Goal: Transaction & Acquisition: Download file/media

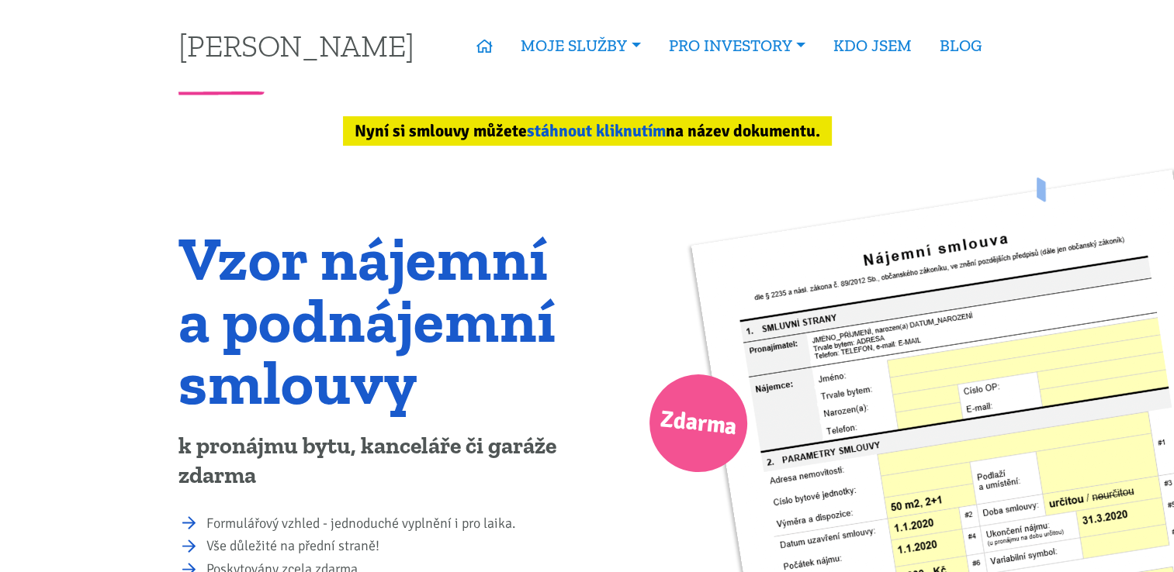
click at [566, 131] on link "stáhnout kliknutím" at bounding box center [596, 131] width 139 height 20
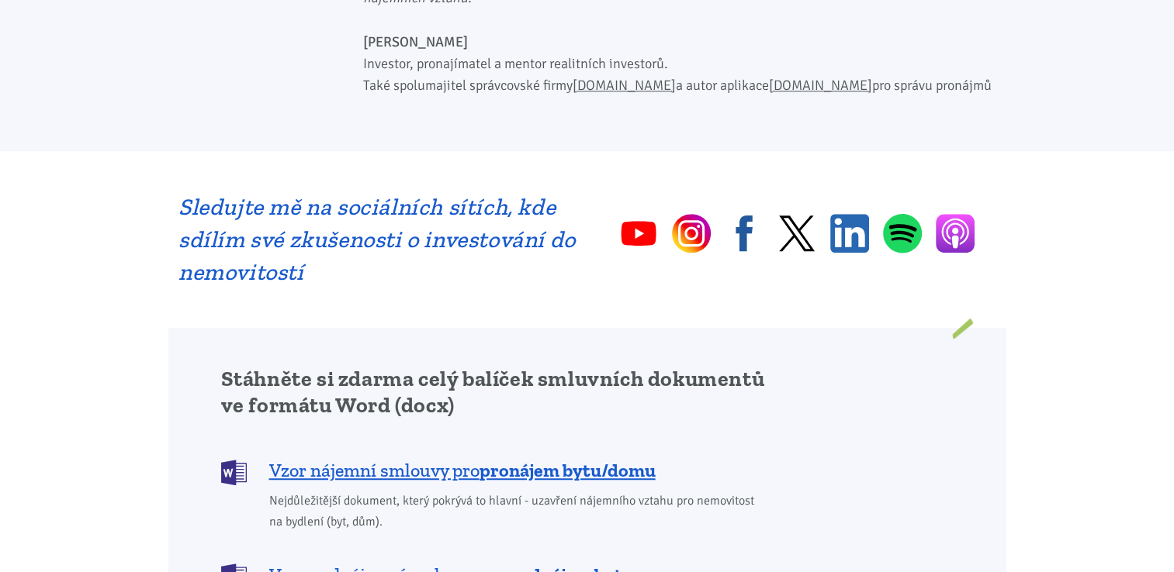
scroll to position [1306, 0]
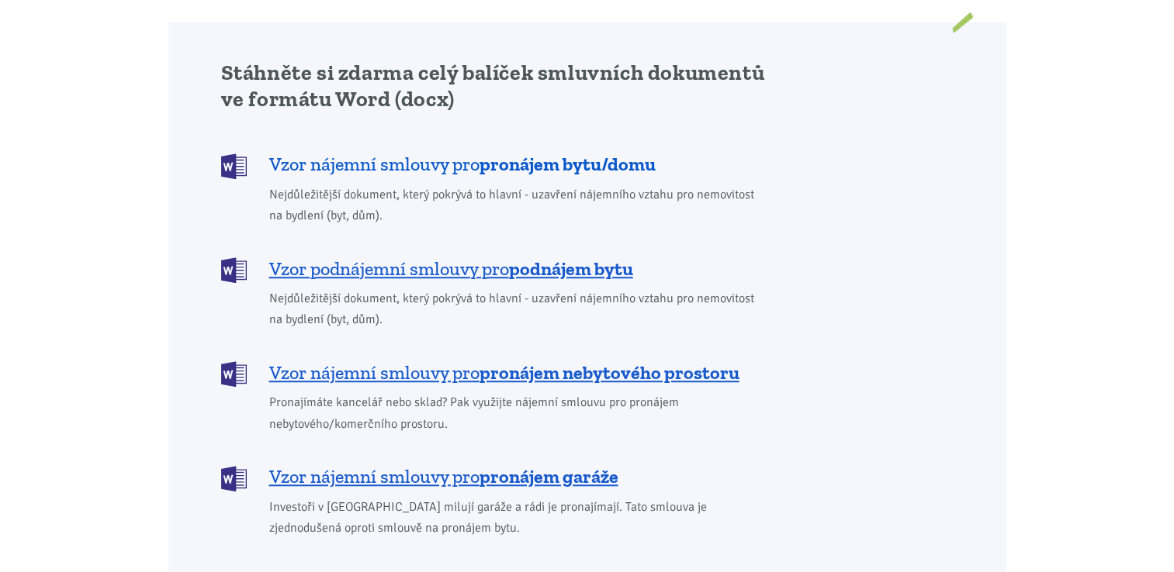
click at [462, 152] on span "Vzor nájemní smlouvy pro pronájem bytu/domu" at bounding box center [462, 164] width 386 height 25
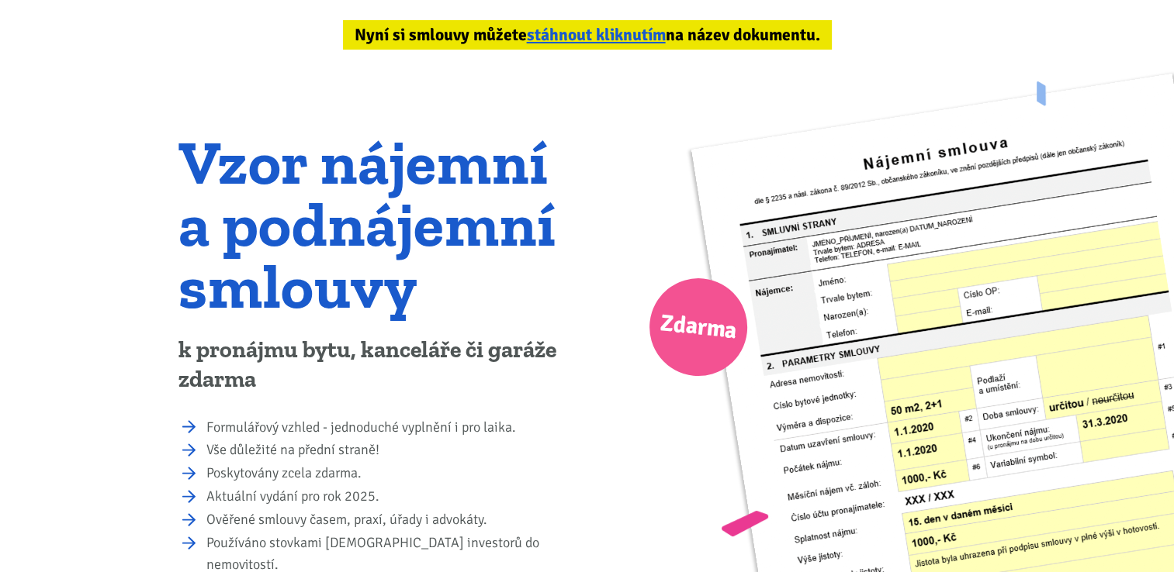
scroll to position [0, 0]
